Goal: Information Seeking & Learning: Learn about a topic

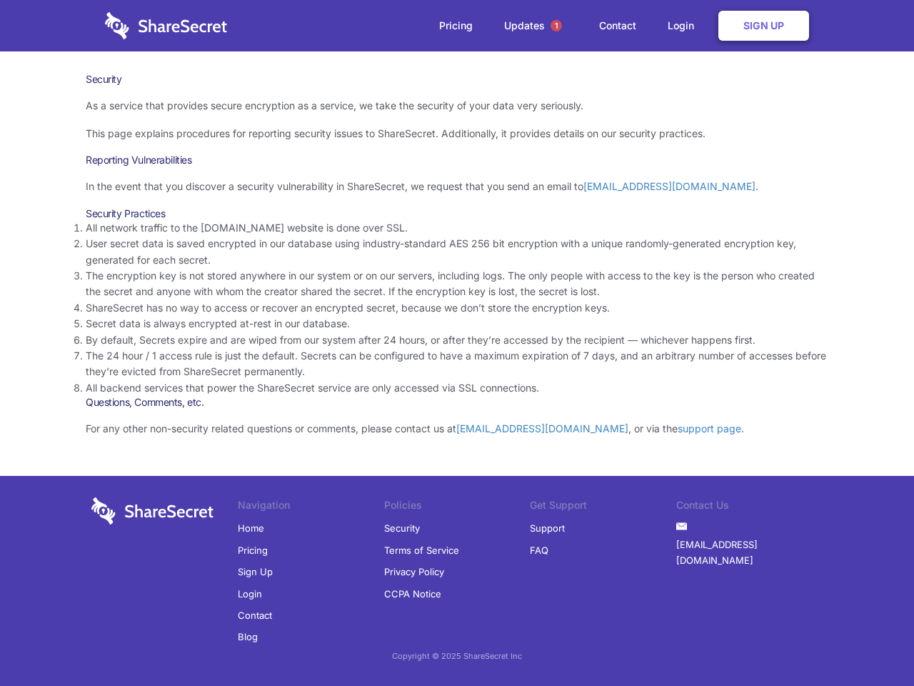
click at [457, 343] on li "By default, Secrets expire and are wiped from our system after 24 hours, or aft…" at bounding box center [457, 340] width 743 height 16
click at [556, 26] on span "1" at bounding box center [556, 25] width 11 height 11
